Goal: Task Accomplishment & Management: Use online tool/utility

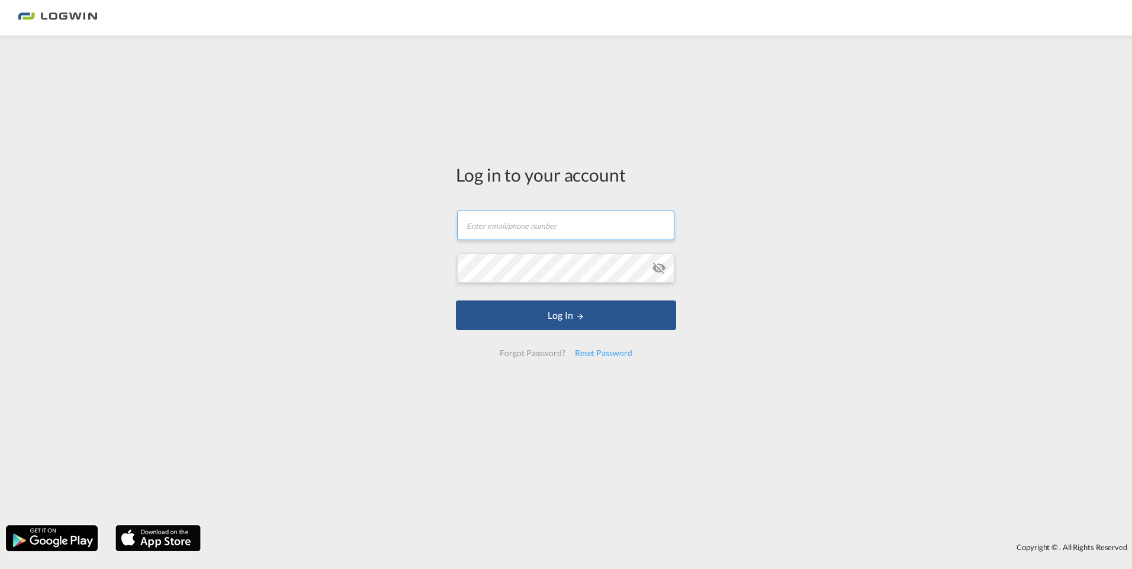
type input "[PERSON_NAME][EMAIL_ADDRESS][DOMAIN_NAME]"
click at [541, 333] on form "[PERSON_NAME][EMAIL_ADDRESS][DOMAIN_NAME] Log In Forgot Password? Reset Password" at bounding box center [566, 284] width 220 height 170
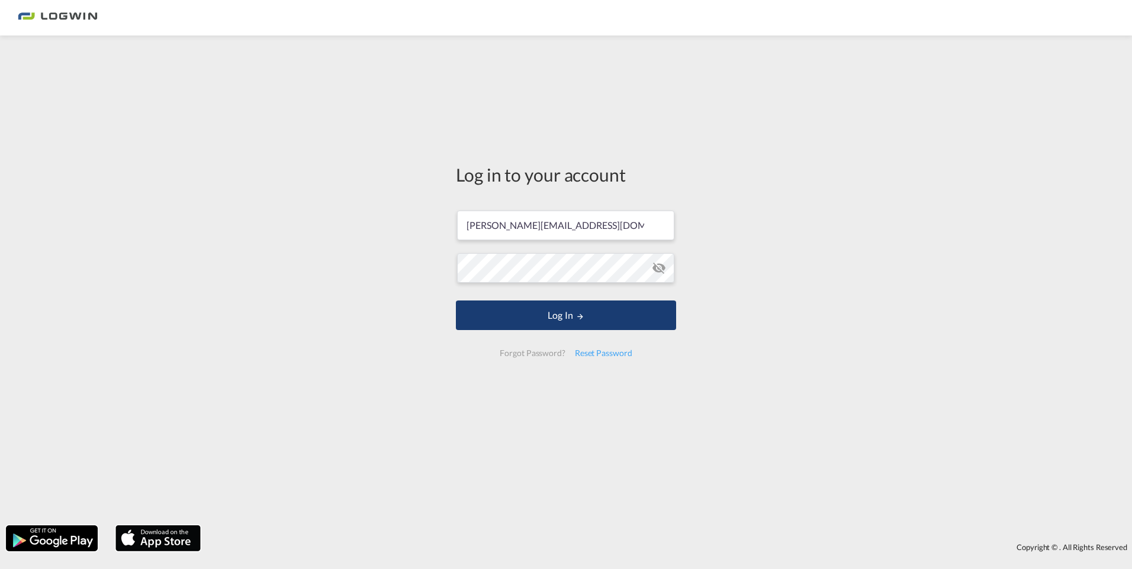
click at [543, 314] on button "Log In" at bounding box center [566, 316] width 220 height 30
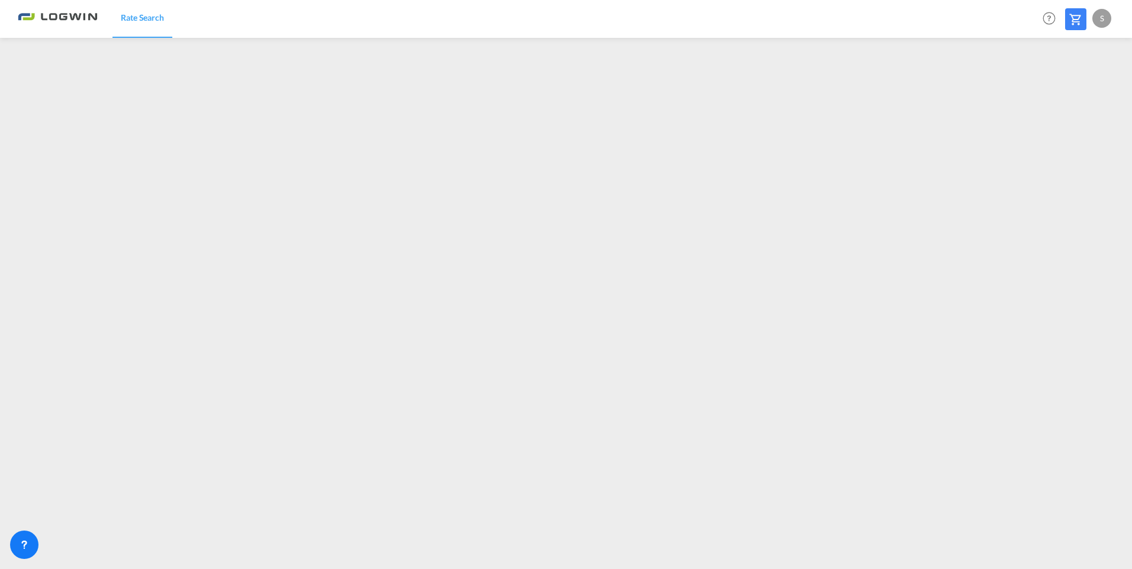
click at [1102, 9] on div "S" at bounding box center [1101, 18] width 19 height 19
click at [1069, 91] on button "Logout" at bounding box center [1088, 91] width 77 height 24
